Goal: Task Accomplishment & Management: Manage account settings

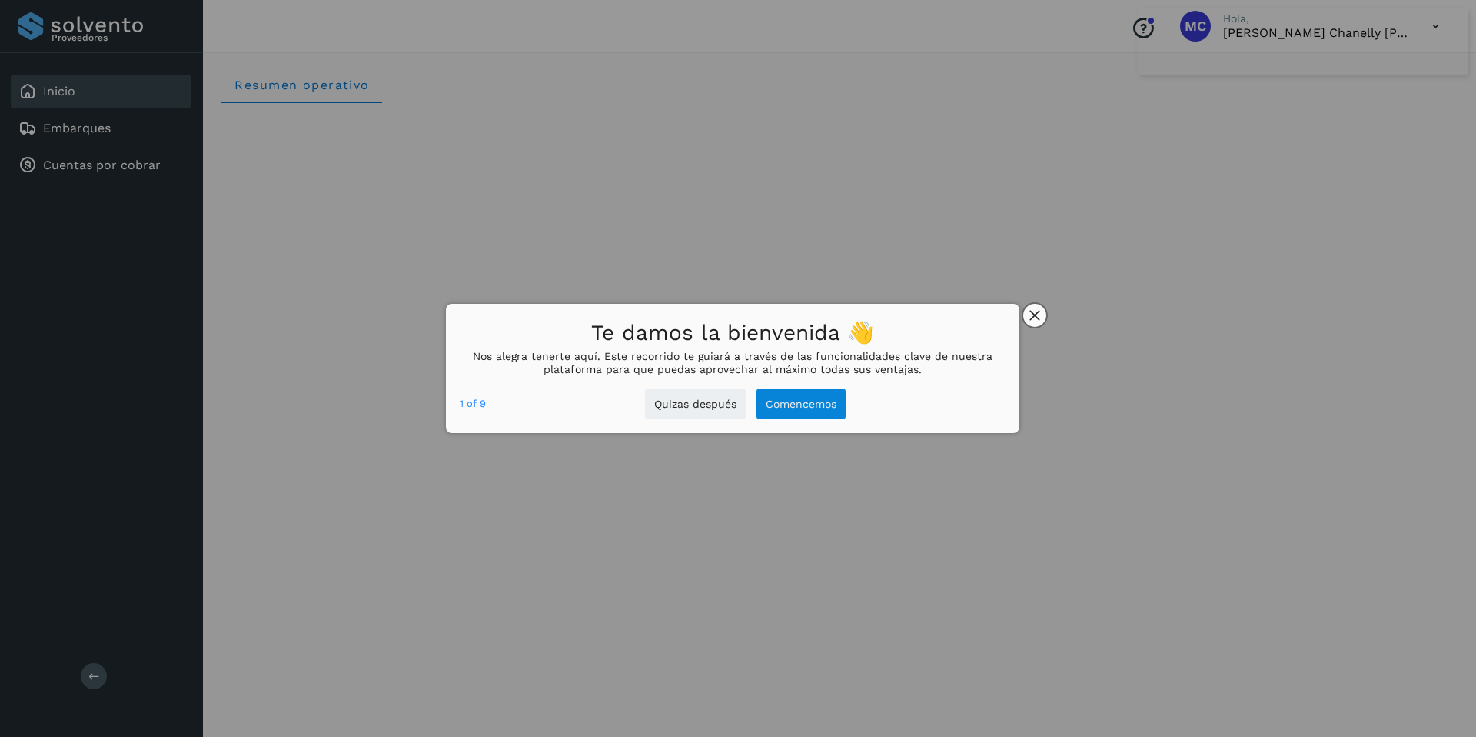
click at [1042, 322] on button "close," at bounding box center [1034, 315] width 23 height 23
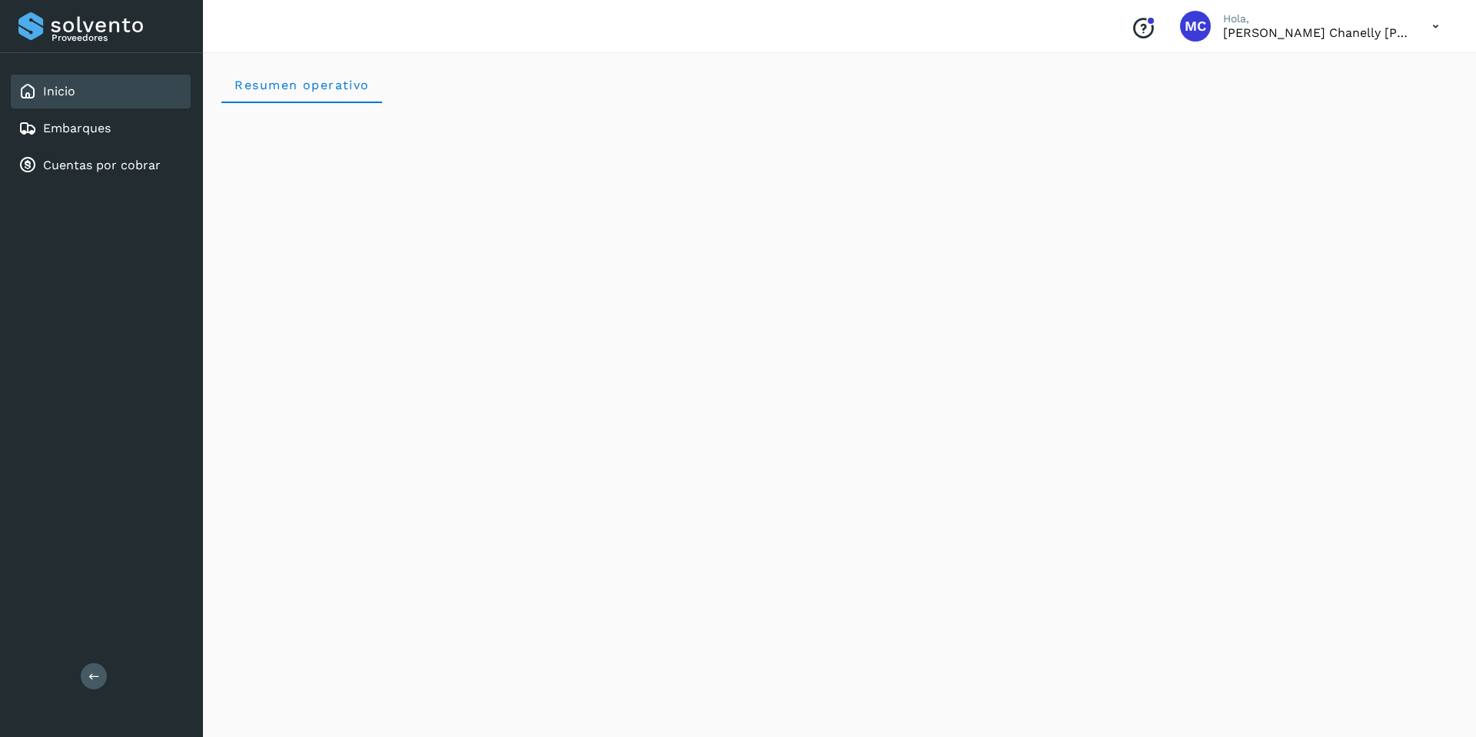
click at [1432, 26] on icon at bounding box center [1436, 27] width 32 height 32
click at [1368, 72] on div "Cerrar sesión" at bounding box center [1359, 69] width 183 height 29
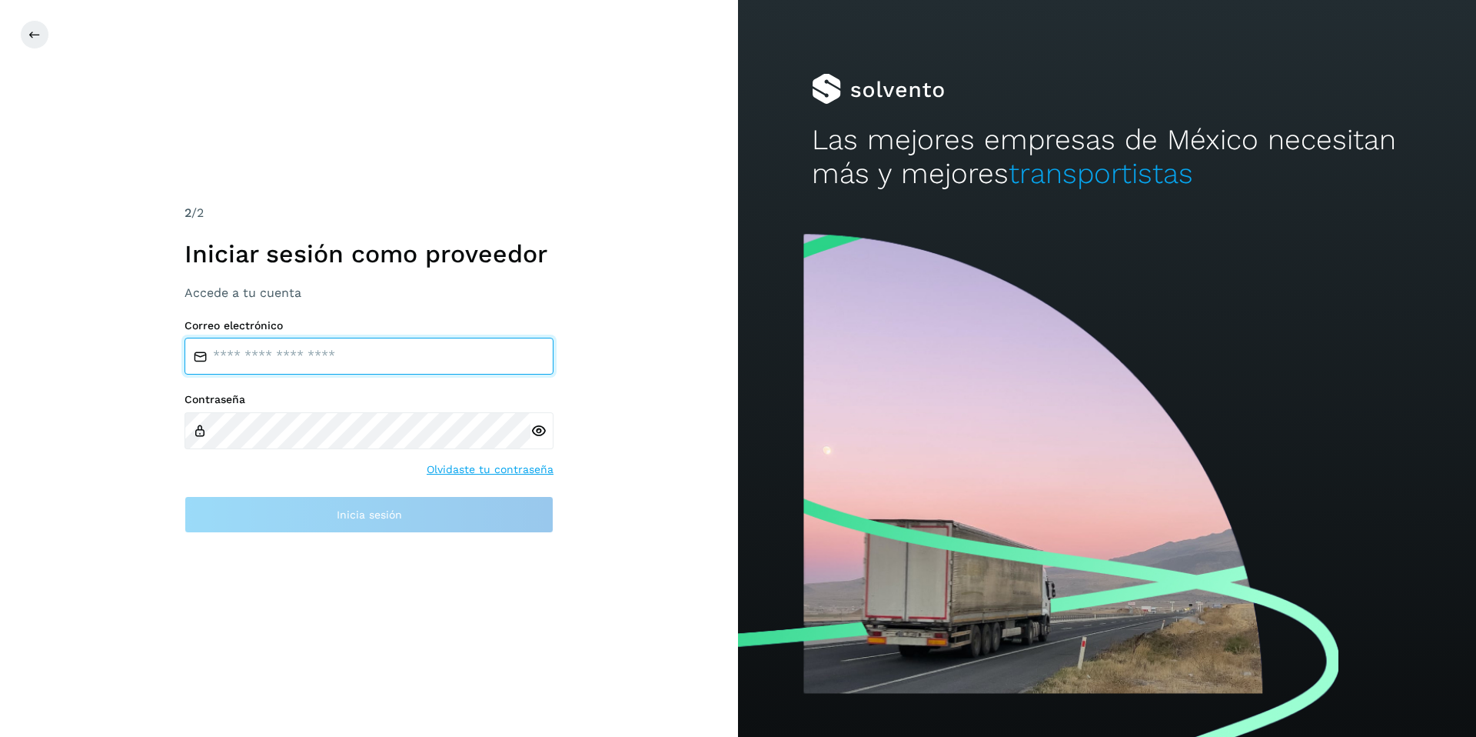
click at [407, 368] on input "email" at bounding box center [369, 356] width 369 height 37
drag, startPoint x: 239, startPoint y: 577, endPoint x: 274, endPoint y: 459, distance: 122.8
click at [244, 569] on div "2 /2 Iniciar sesión como proveedor Accede a tu cuenta Correo electrónico Contra…" at bounding box center [369, 368] width 738 height 737
click at [341, 348] on input "email" at bounding box center [369, 356] width 369 height 37
paste input "**********"
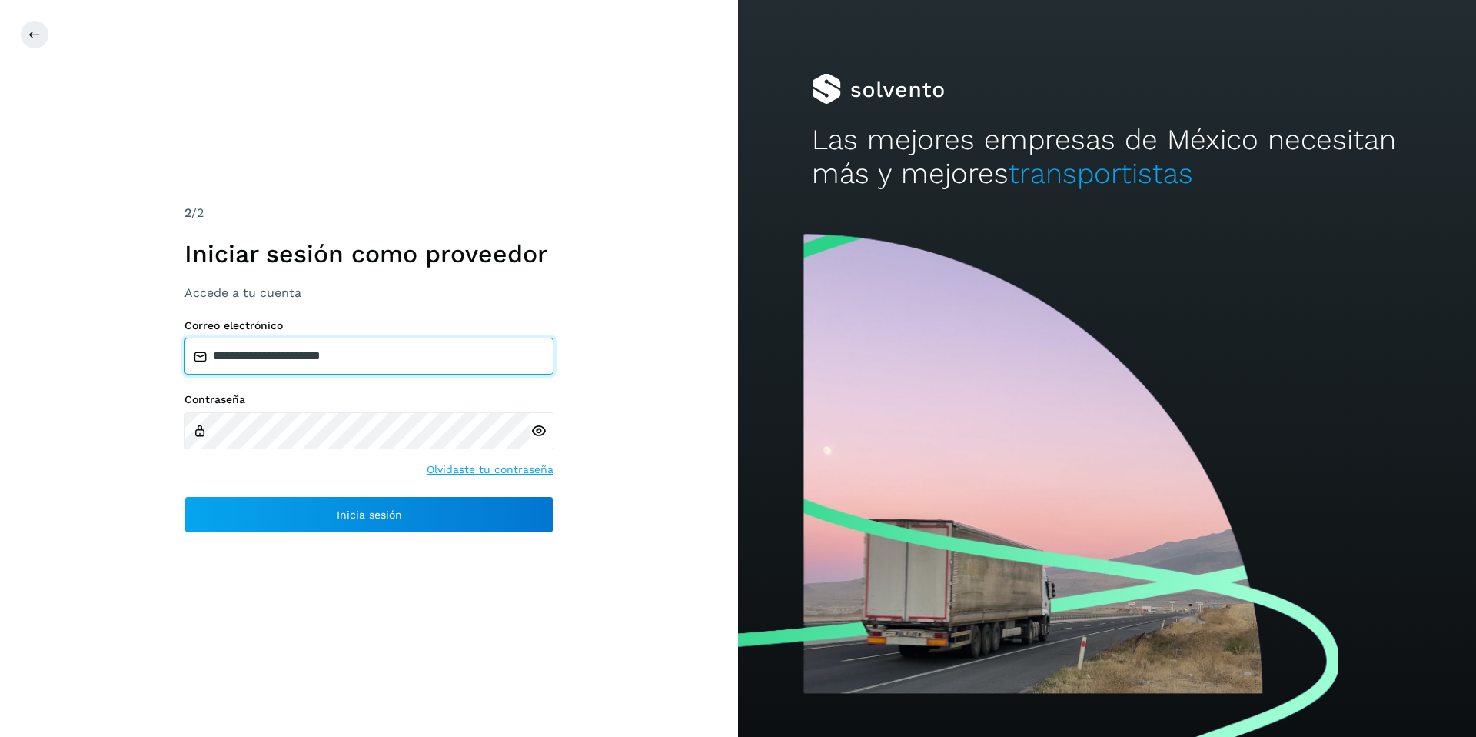
type input "**********"
click at [537, 432] on icon at bounding box center [539, 431] width 16 height 16
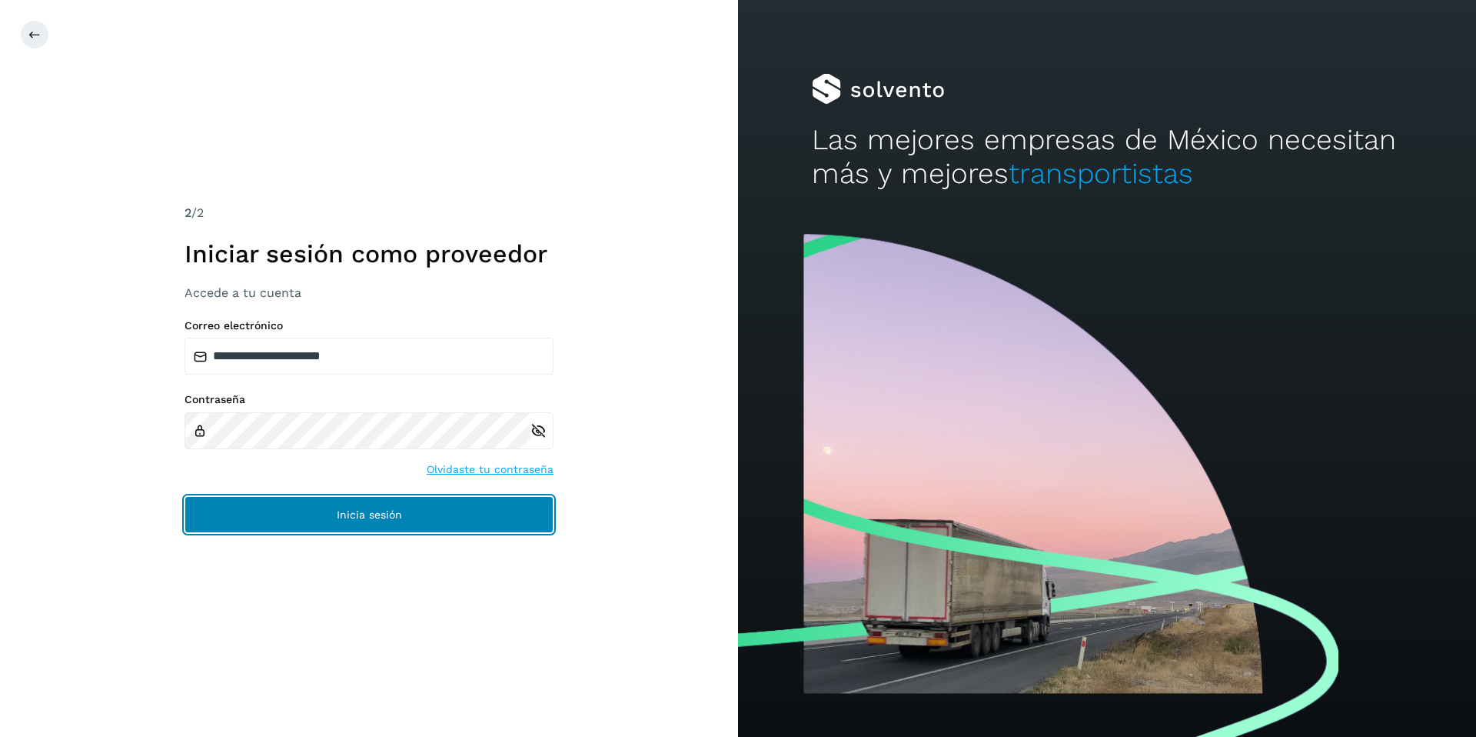
click at [373, 517] on span "Inicia sesión" at bounding box center [369, 514] width 65 height 11
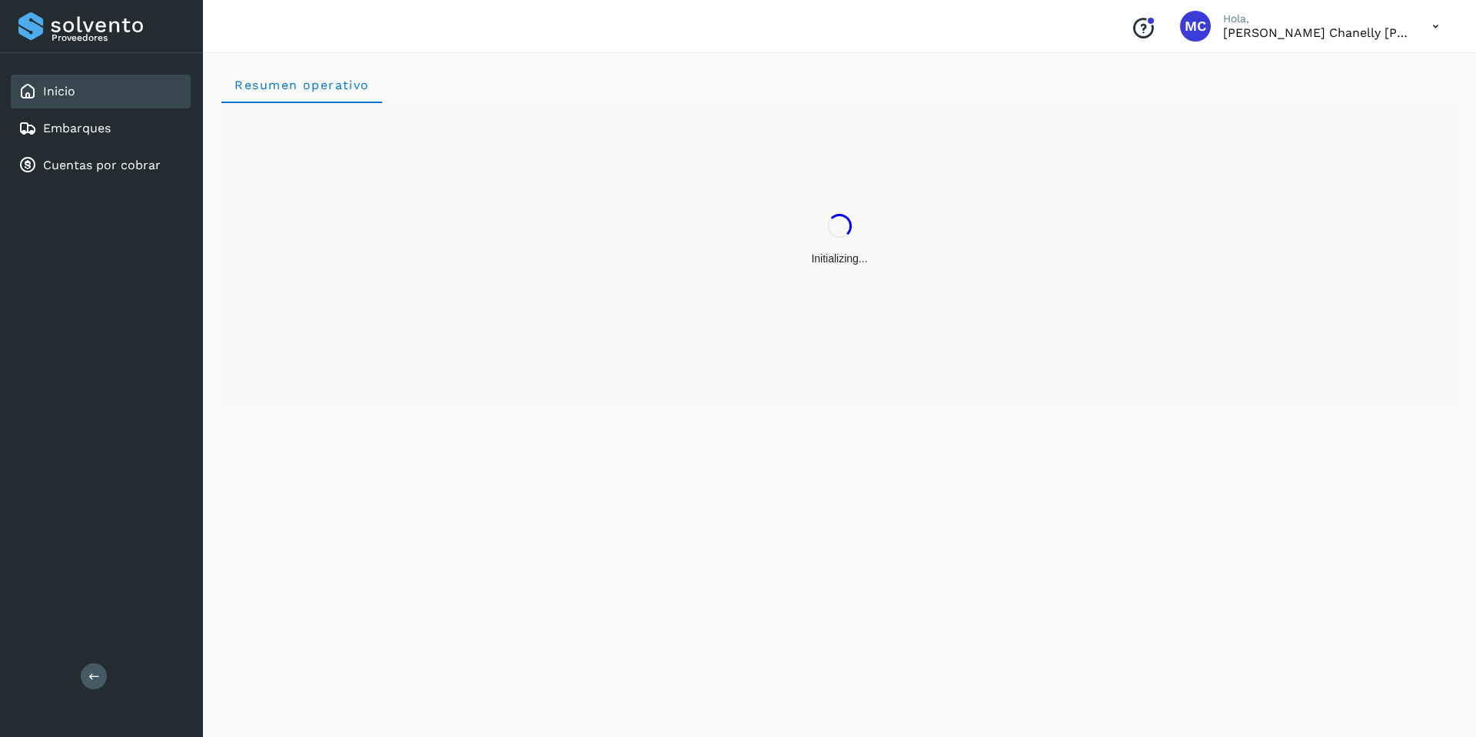
click at [1428, 28] on icon at bounding box center [1436, 27] width 32 height 32
click at [1316, 63] on div "Cerrar sesión" at bounding box center [1359, 69] width 183 height 29
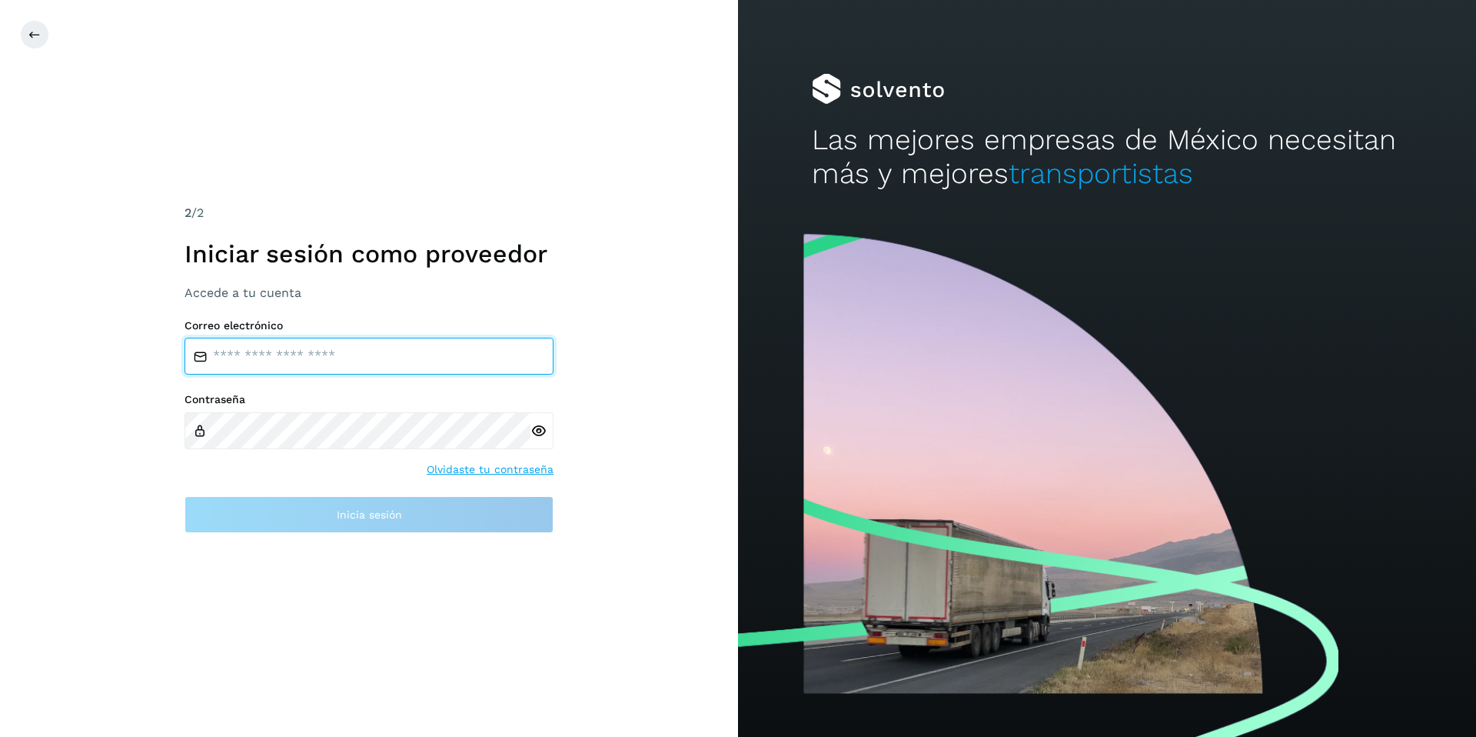
click at [443, 351] on input "email" at bounding box center [369, 356] width 369 height 37
type input "**********"
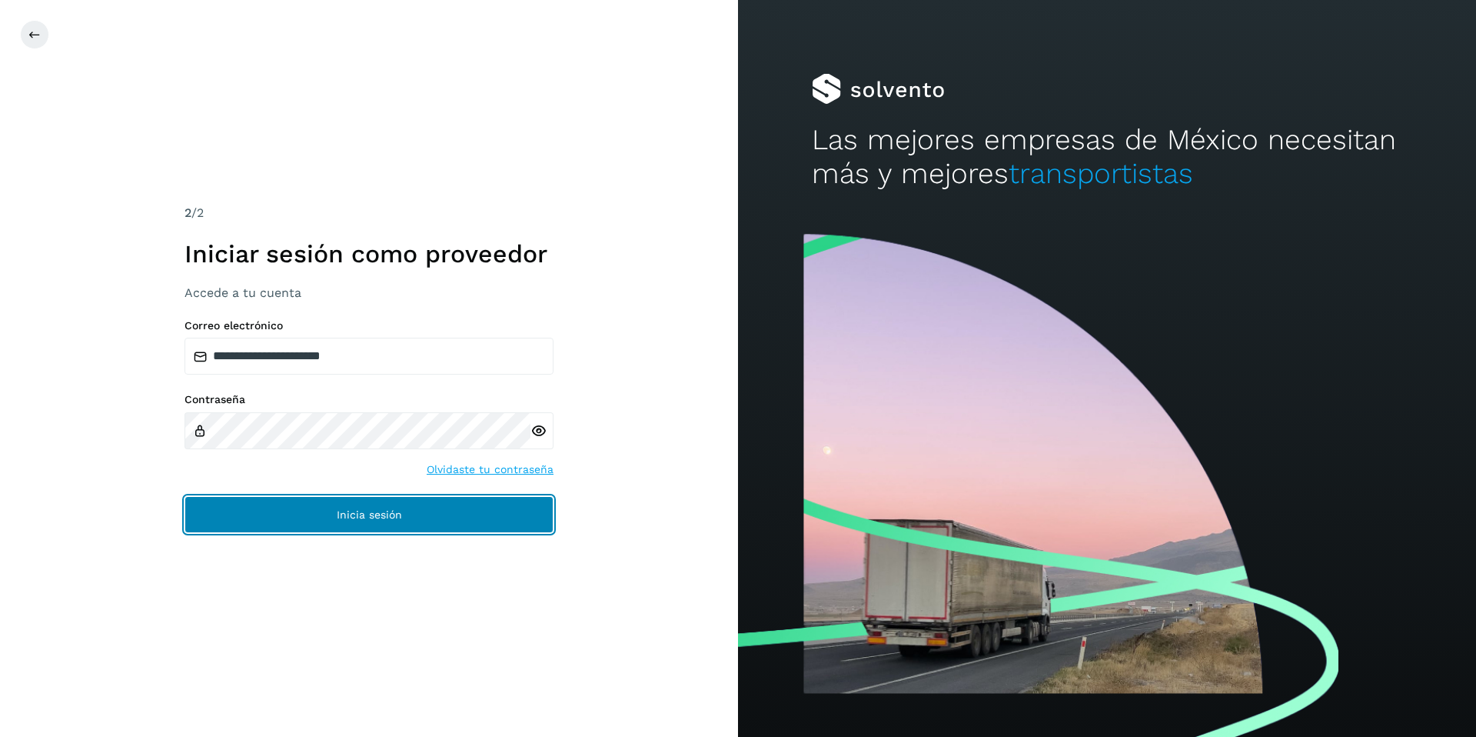
click at [360, 506] on button "Inicia sesión" at bounding box center [369, 514] width 369 height 37
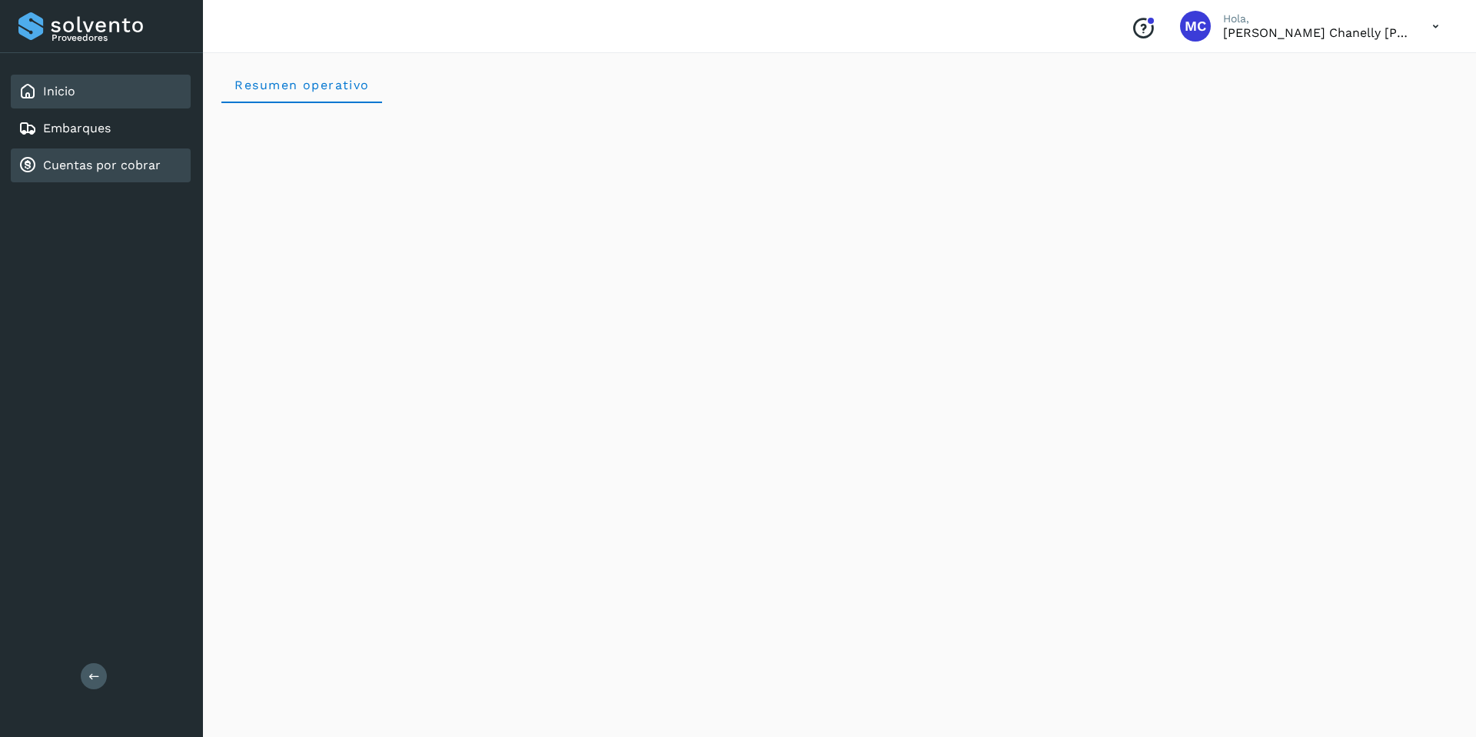
click at [140, 173] on div "Cuentas por cobrar" at bounding box center [89, 165] width 142 height 18
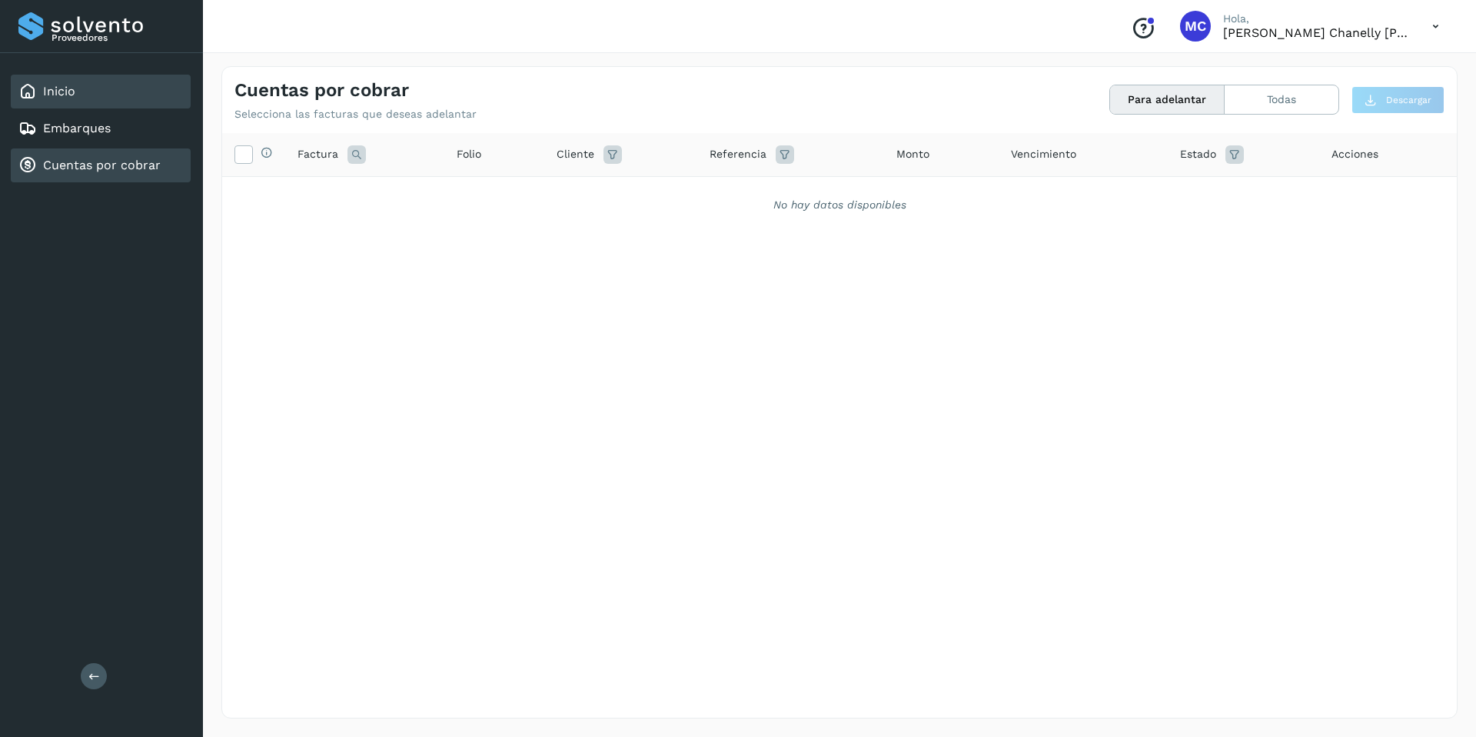
click at [118, 107] on div "Inicio" at bounding box center [101, 92] width 180 height 34
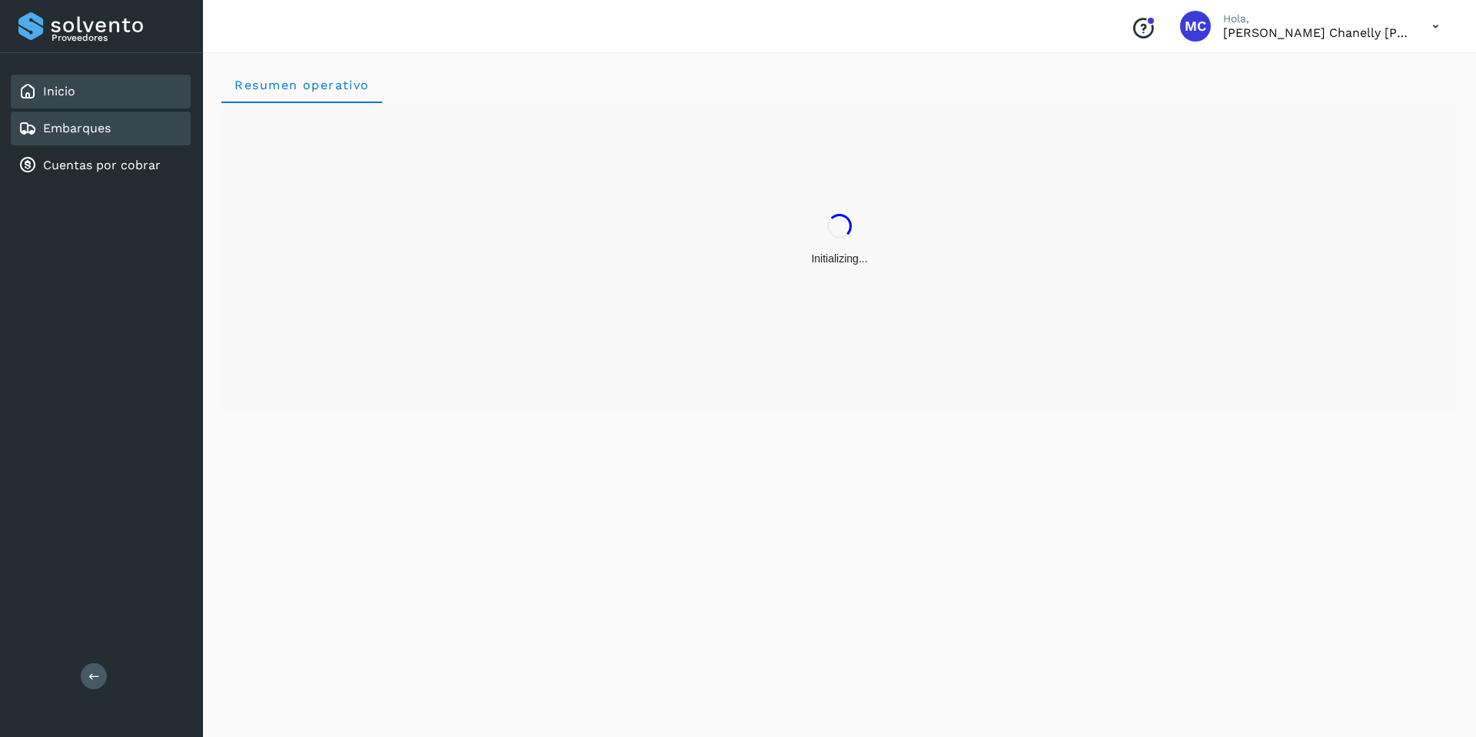
click at [108, 135] on link "Embarques" at bounding box center [77, 128] width 68 height 15
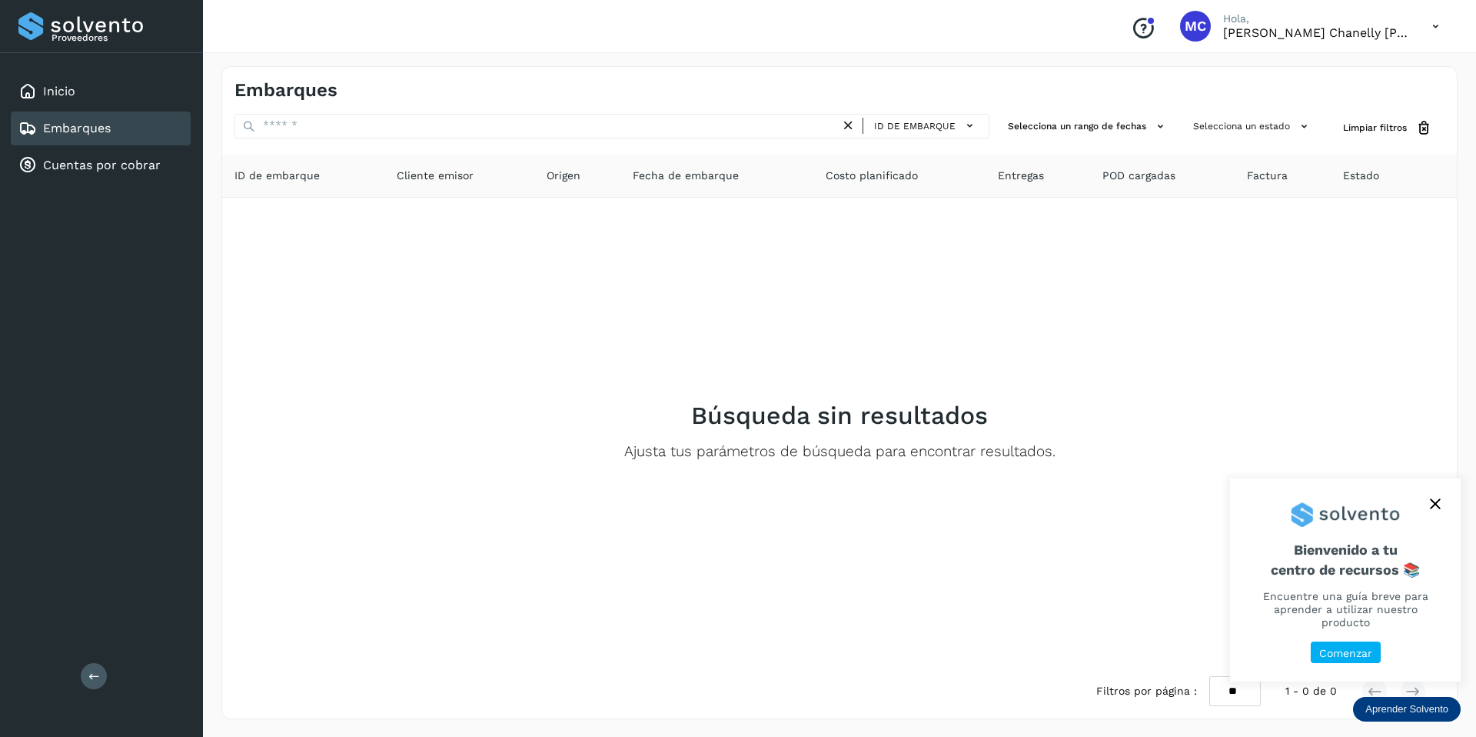
click at [1429, 26] on icon at bounding box center [1436, 27] width 32 height 32
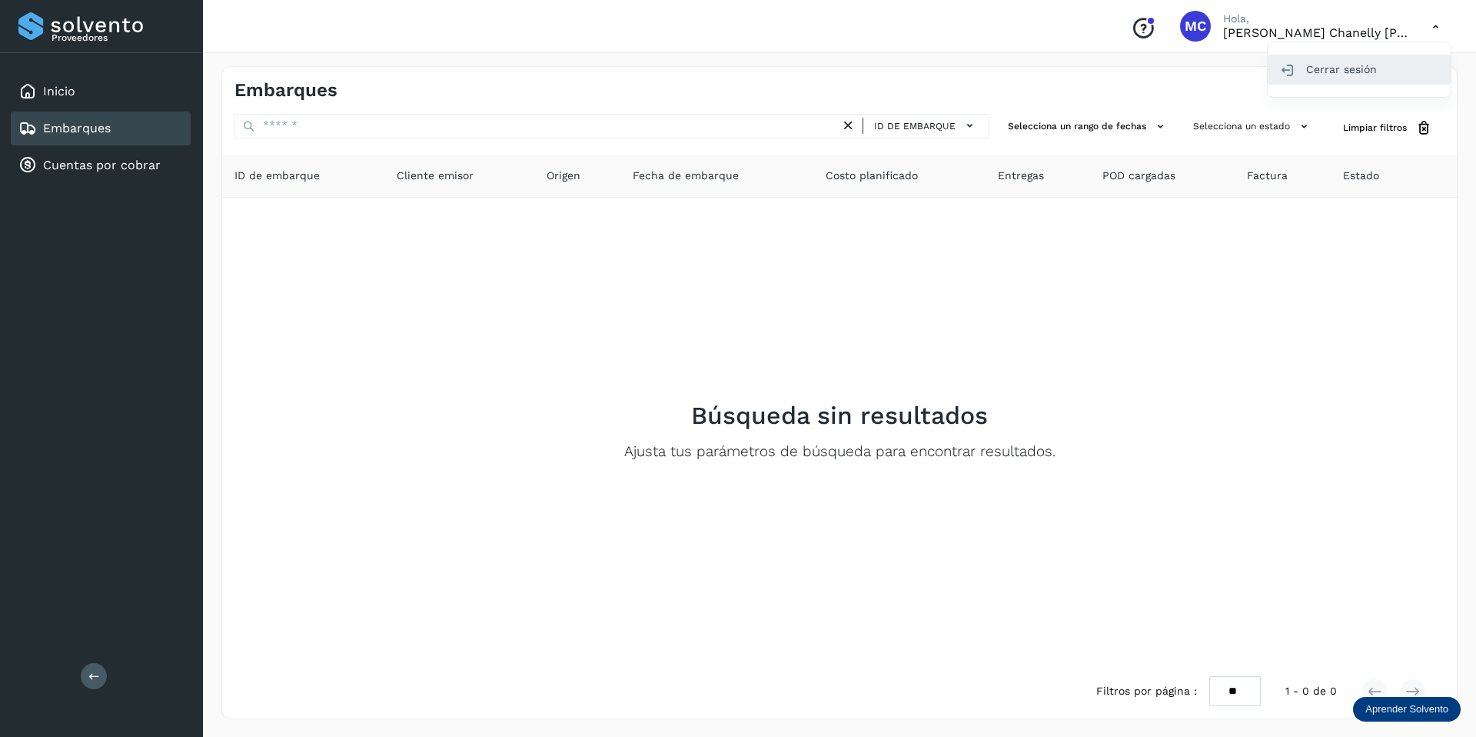
click at [1370, 64] on div "Cerrar sesión" at bounding box center [1359, 69] width 183 height 29
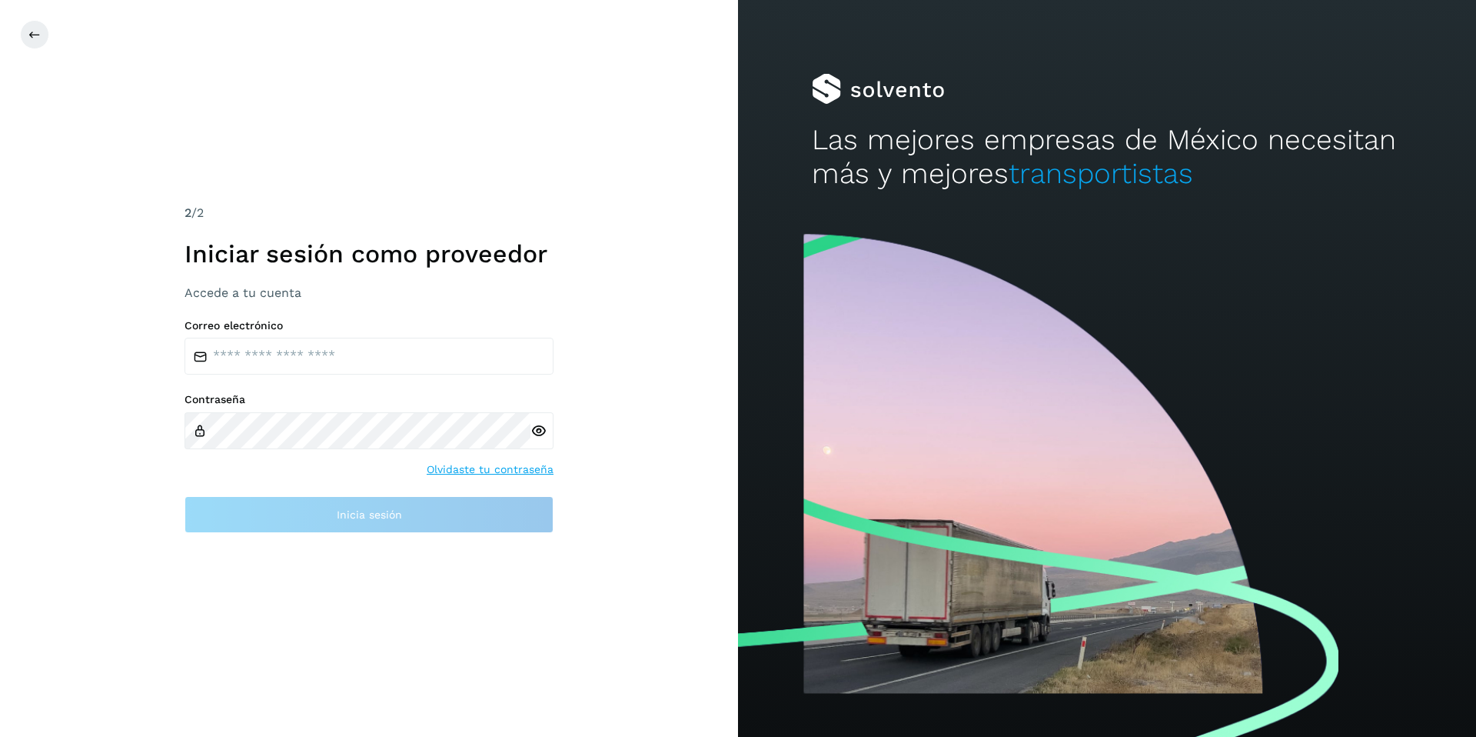
drag, startPoint x: 401, startPoint y: 401, endPoint x: 393, endPoint y: 411, distance: 13.1
click at [401, 401] on label "Contraseña" at bounding box center [369, 399] width 369 height 13
click at [290, 364] on input "email" at bounding box center [369, 356] width 369 height 37
paste input "**********"
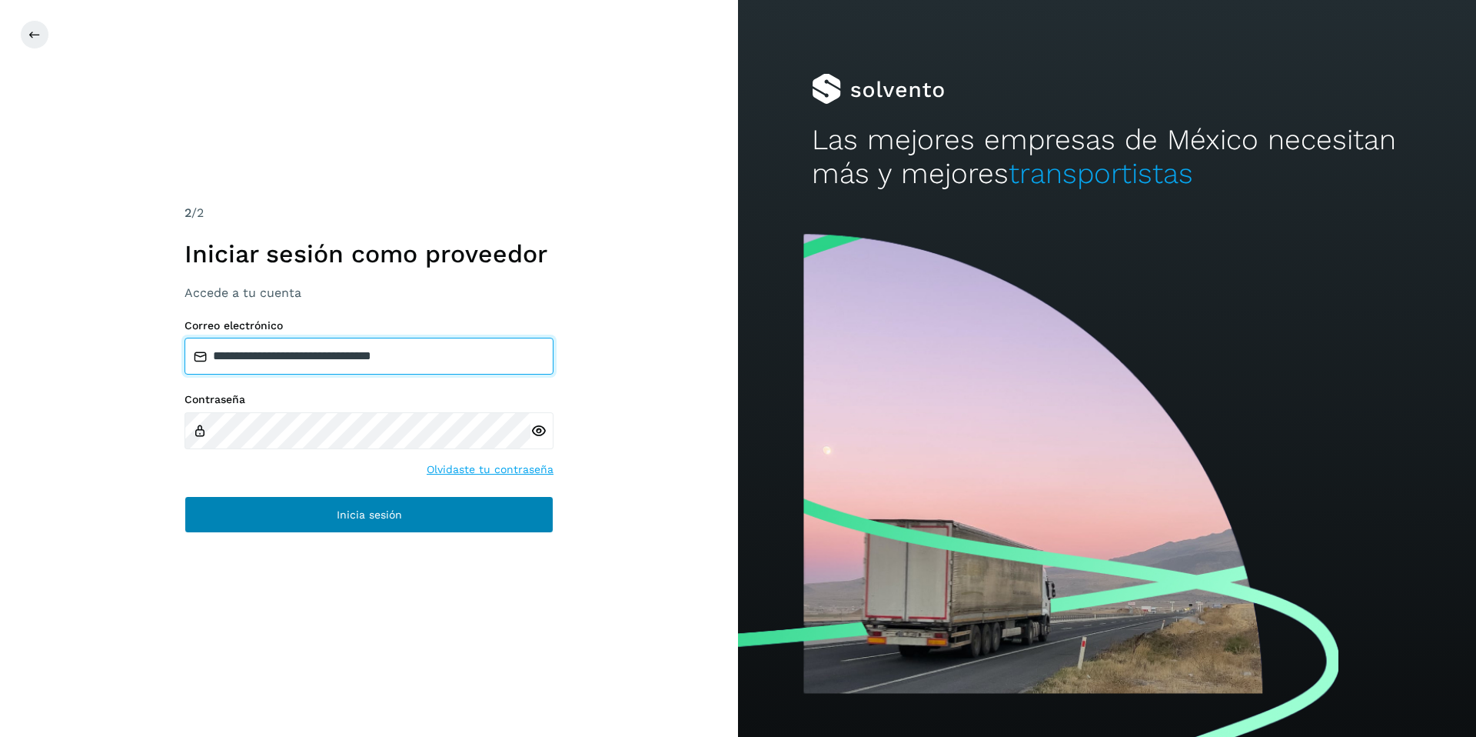
type input "**********"
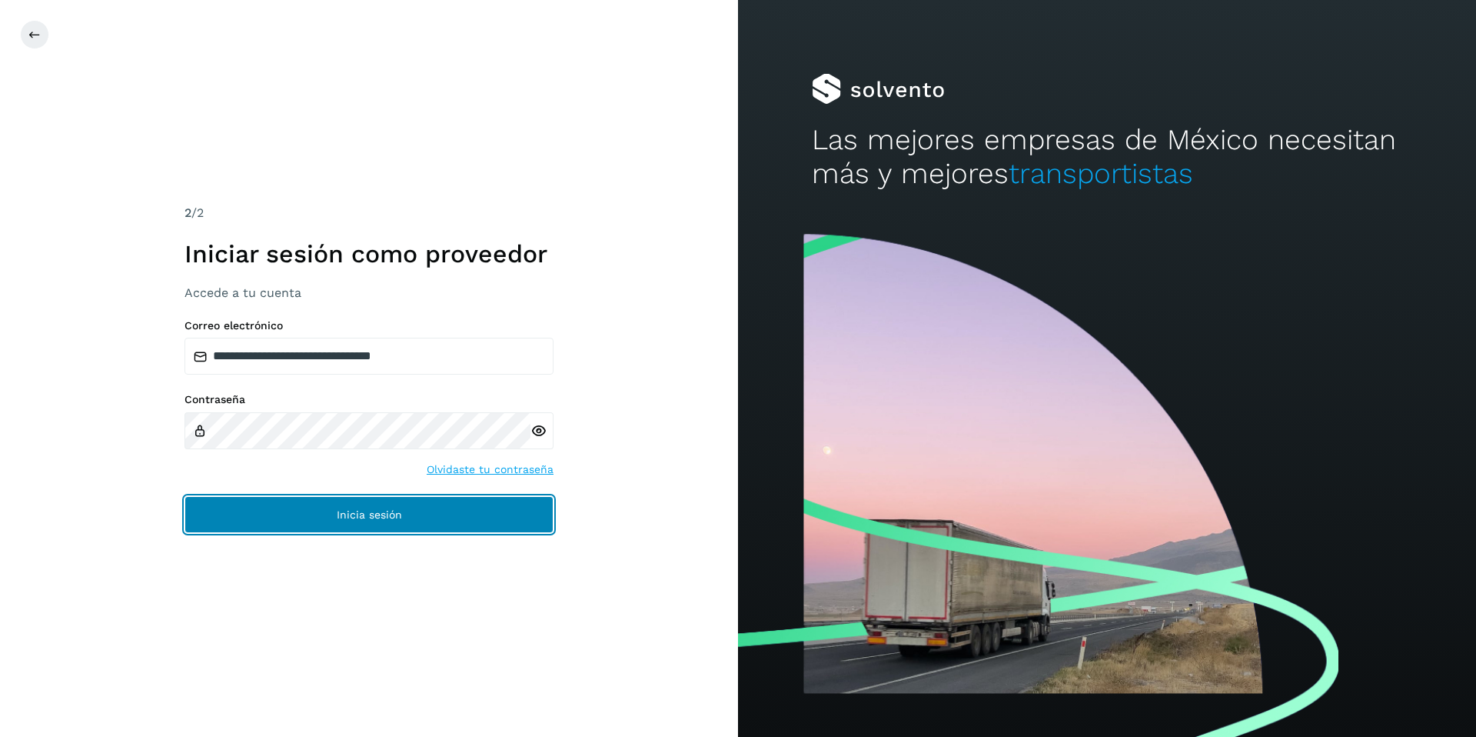
click at [274, 497] on button "Inicia sesión" at bounding box center [369, 514] width 369 height 37
